Goal: Register for event/course

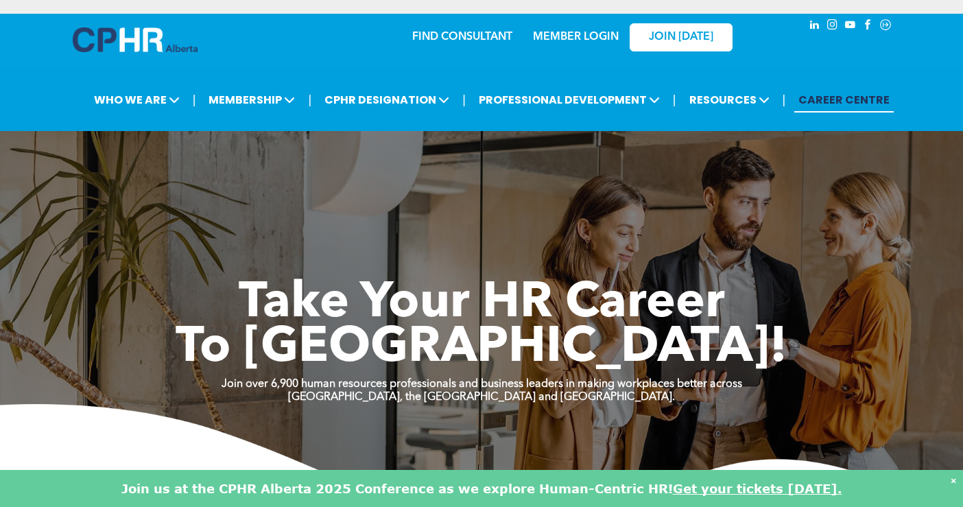
drag, startPoint x: 540, startPoint y: 147, endPoint x: 393, endPoint y: 230, distance: 168.8
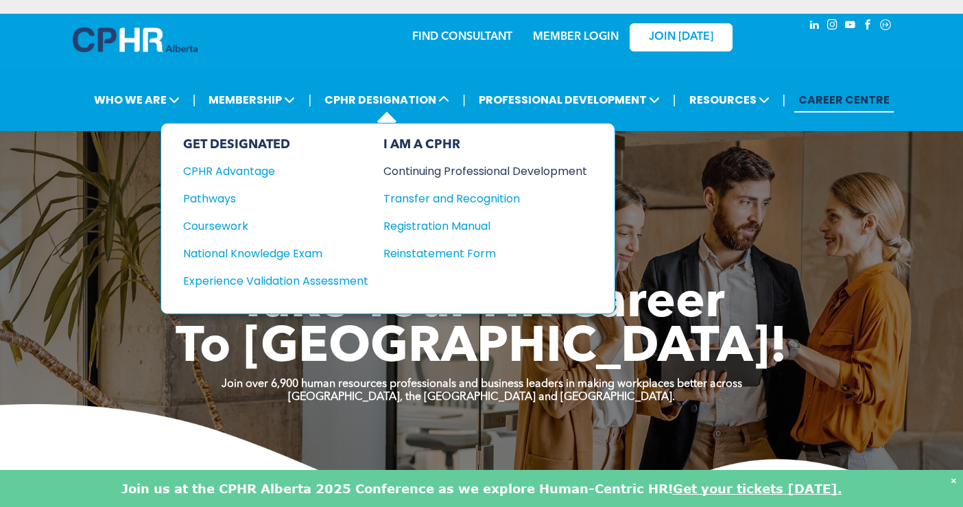
click at [419, 171] on div "Continuing Professional Development" at bounding box center [474, 170] width 183 height 17
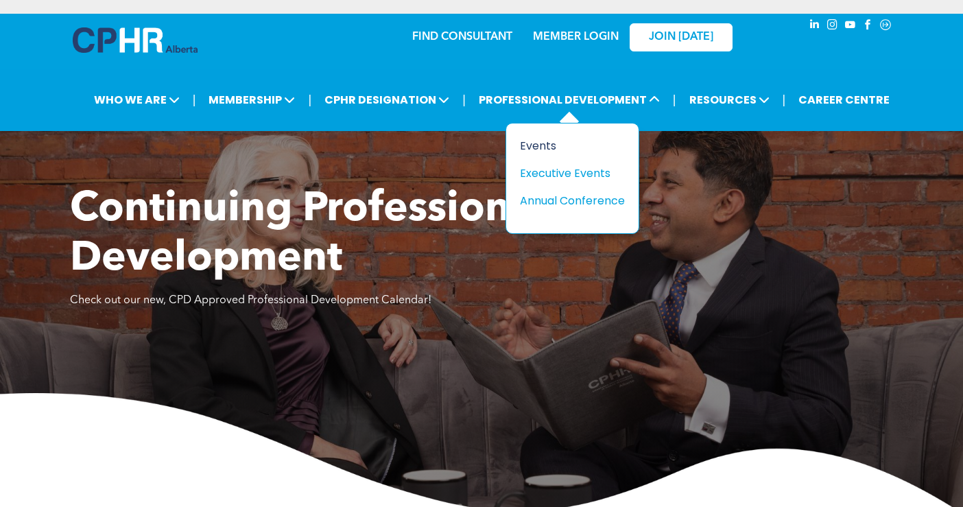
click at [538, 144] on div "Events" at bounding box center [567, 145] width 95 height 17
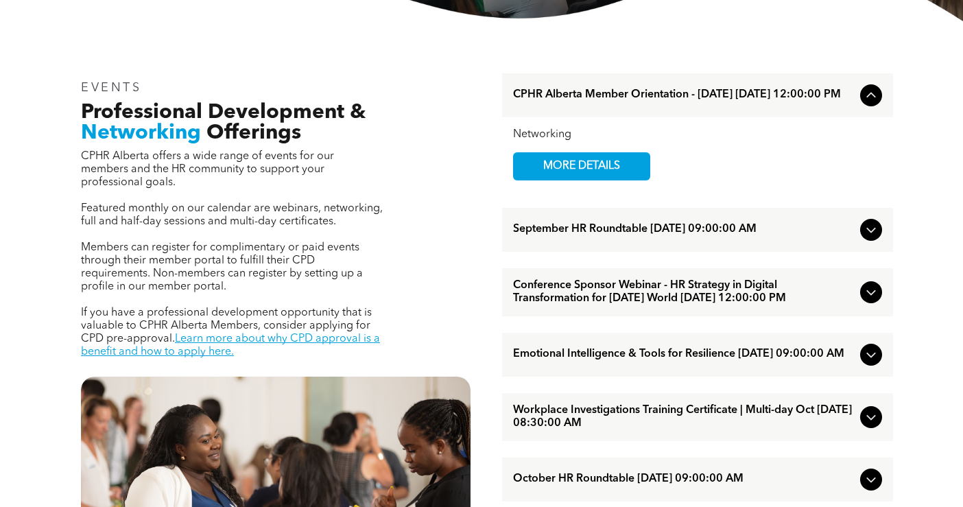
scroll to position [413, 0]
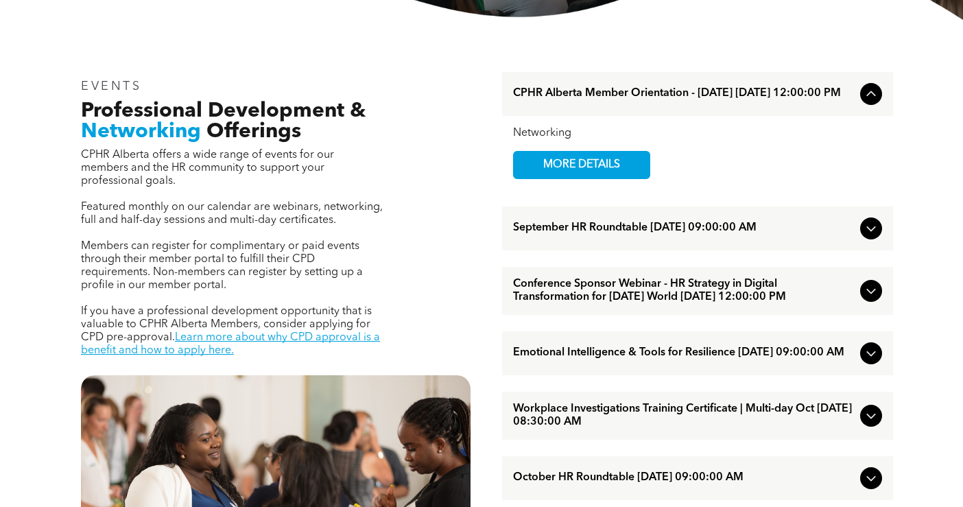
click at [579, 359] on span "Emotional Intelligence & Tools for Resilience [DATE] 09:00:00 AM" at bounding box center [683, 352] width 341 height 13
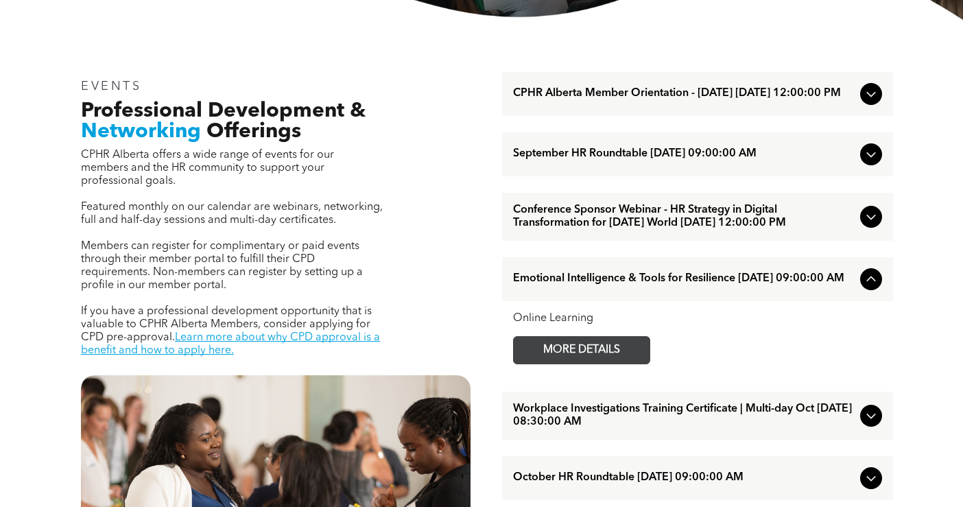
click at [581, 363] on span "MORE DETAILS" at bounding box center [581, 350] width 108 height 27
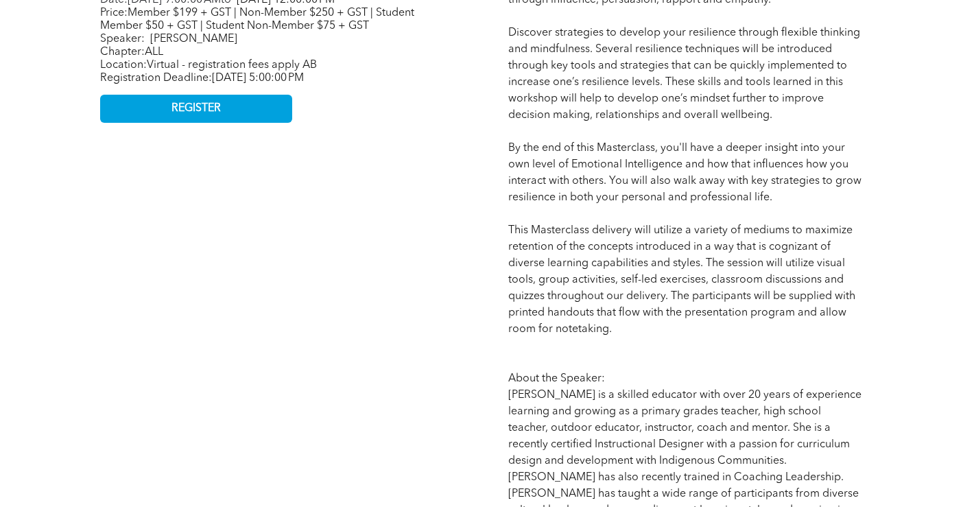
scroll to position [763, 0]
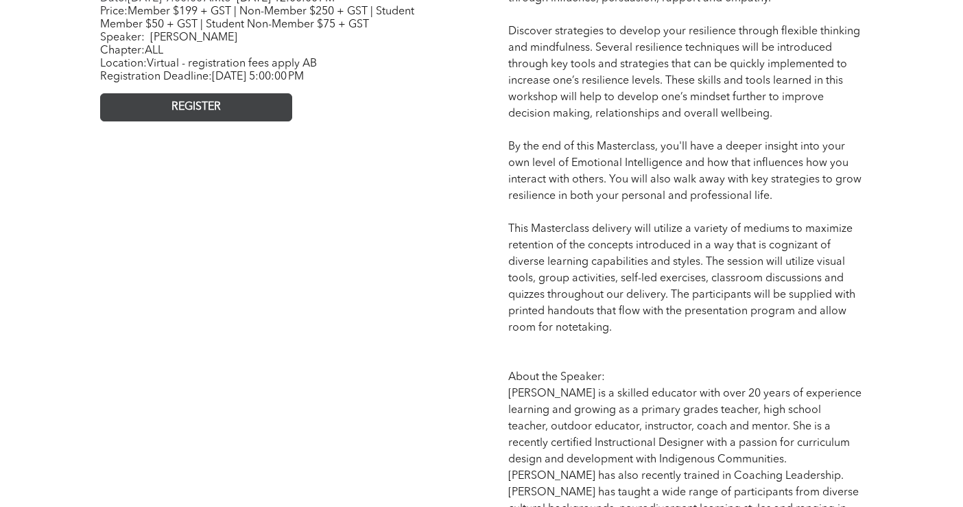
click at [254, 121] on link "REGISTER" at bounding box center [196, 107] width 192 height 28
